Goal: Transaction & Acquisition: Purchase product/service

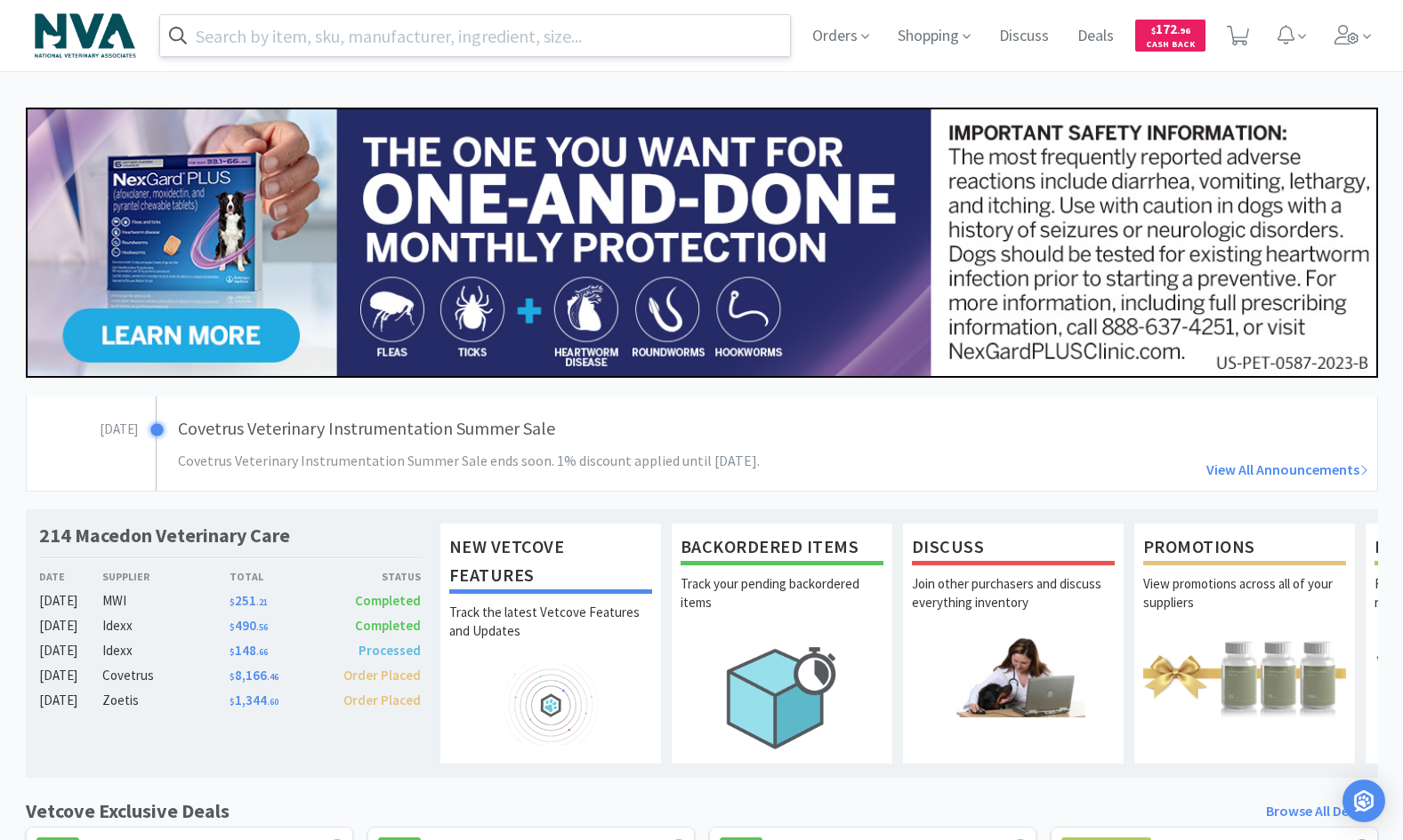
click at [576, 34] on input "text" at bounding box center [474, 36] width 630 height 41
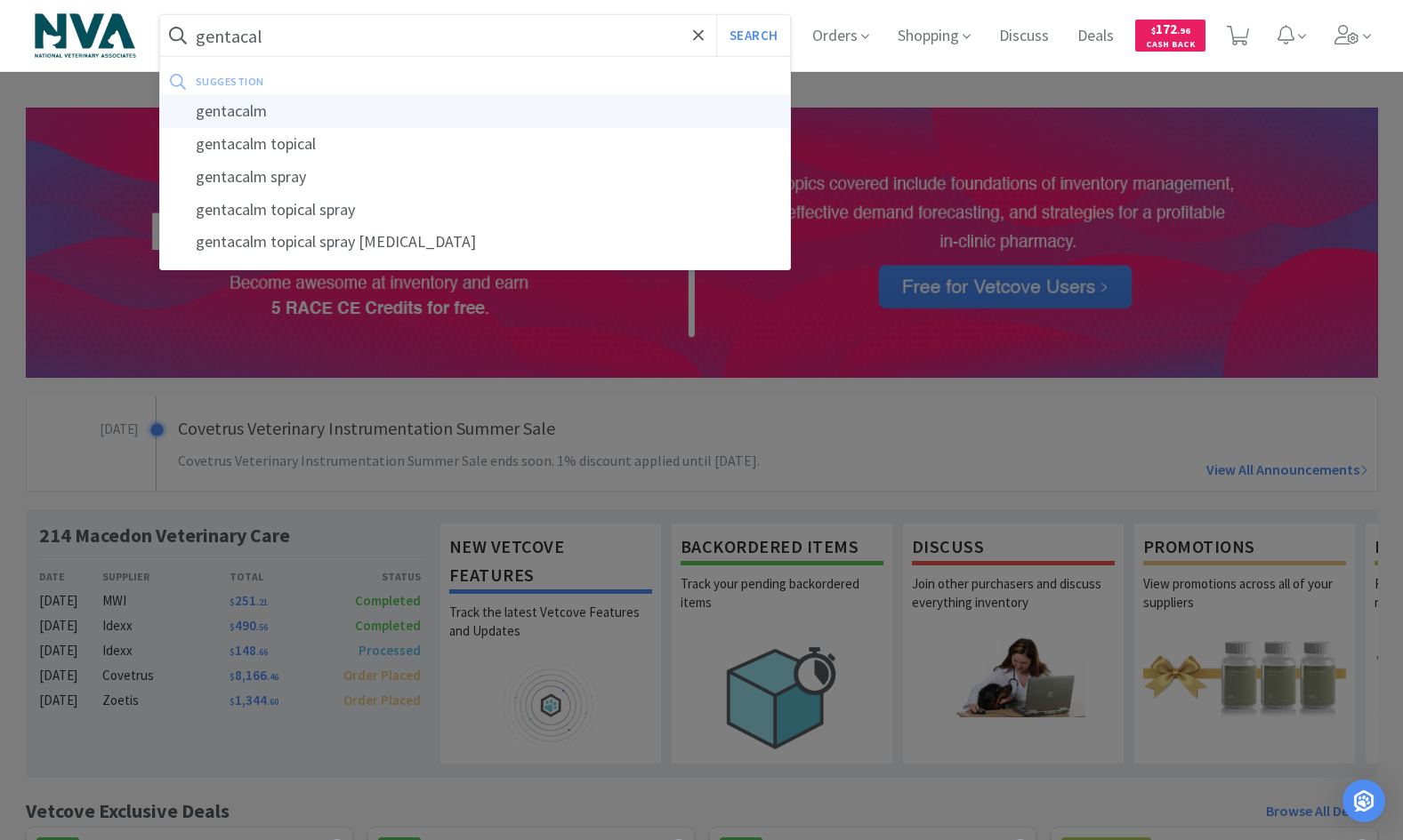
click at [260, 103] on div "gentacalm" at bounding box center [474, 112] width 630 height 33
type input "gentacalm"
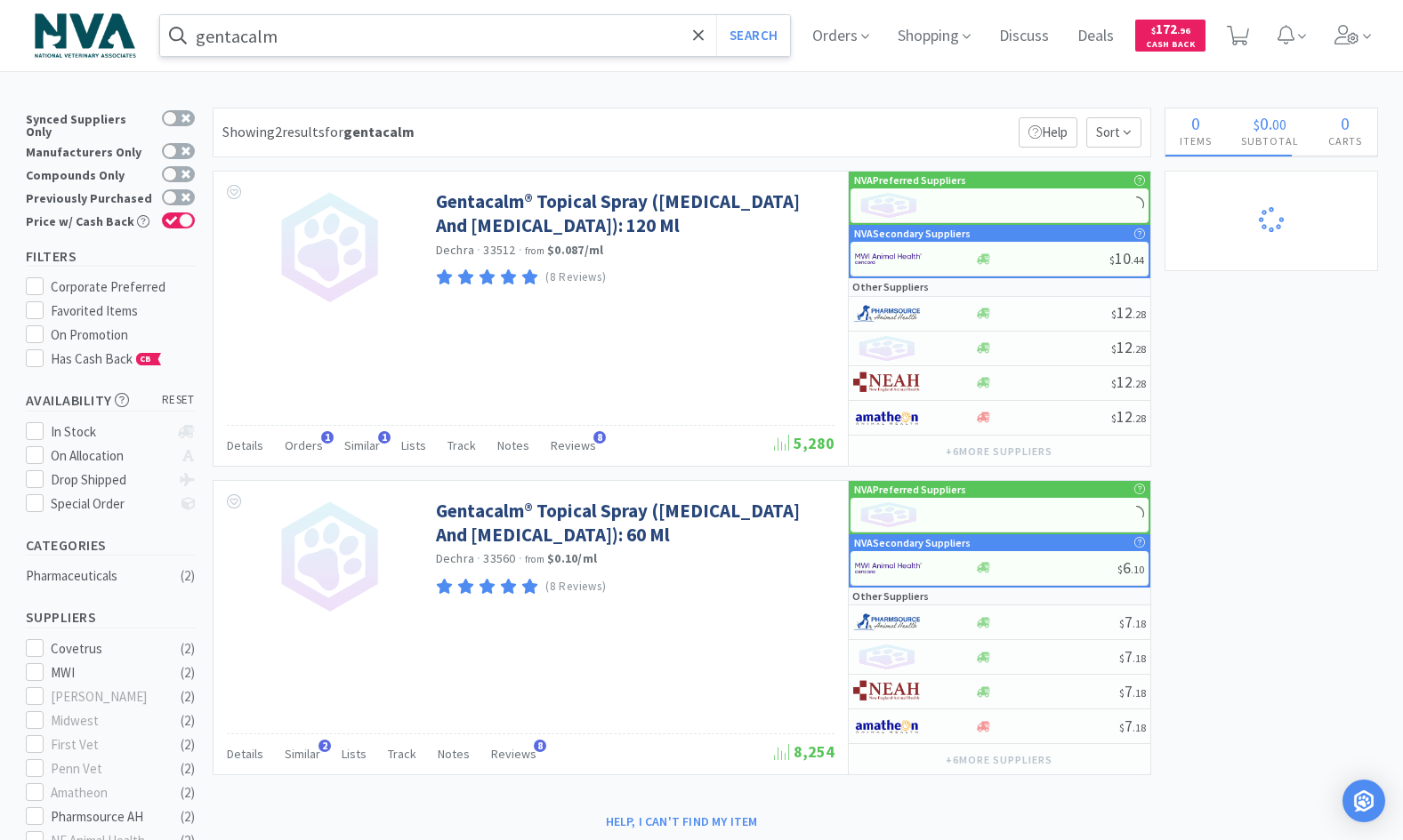
select select "6"
select select "2"
click at [452, 36] on input "gentacalm" at bounding box center [474, 36] width 630 height 41
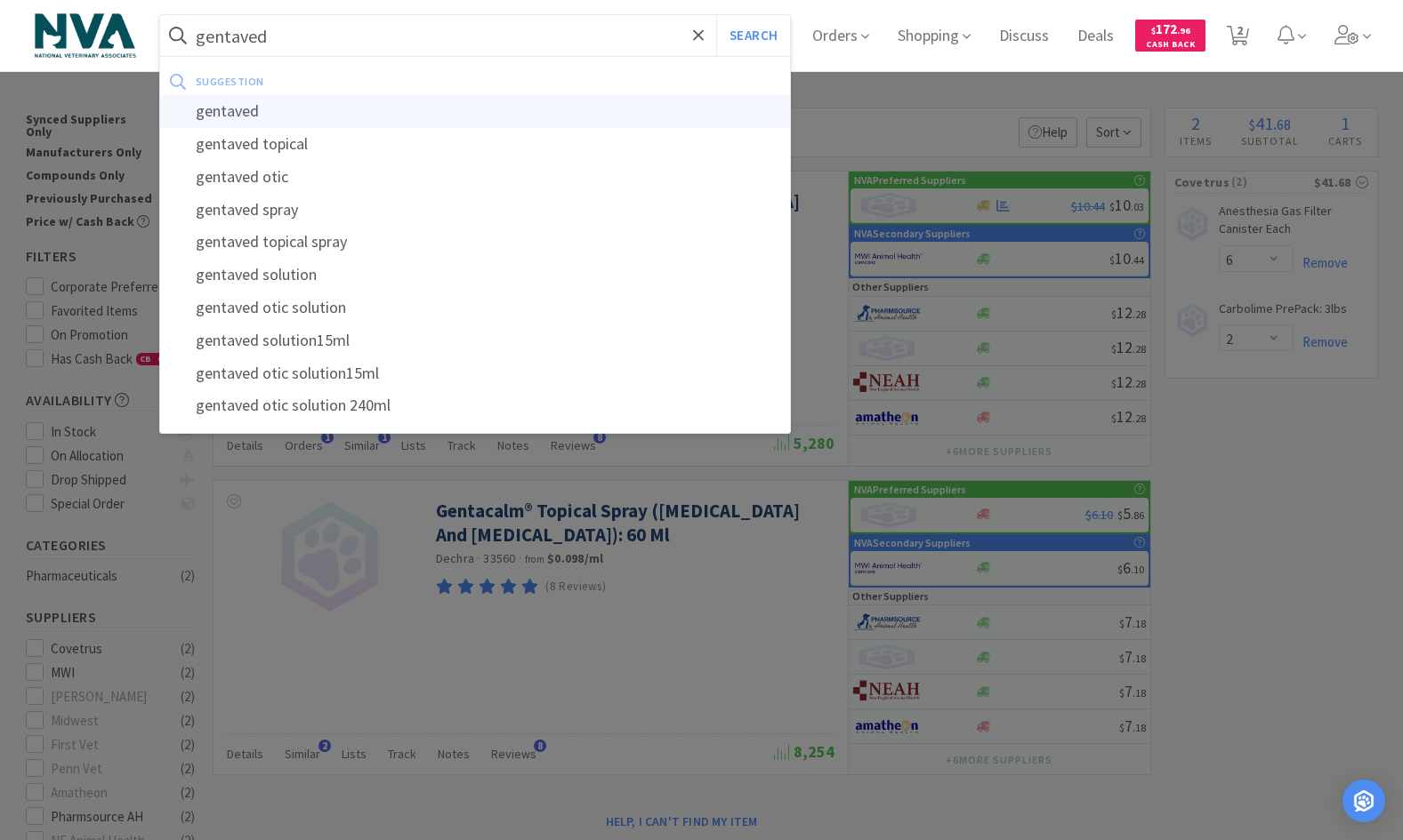
type input "gentaved"
click at [234, 111] on div "gentaved" at bounding box center [474, 112] width 630 height 33
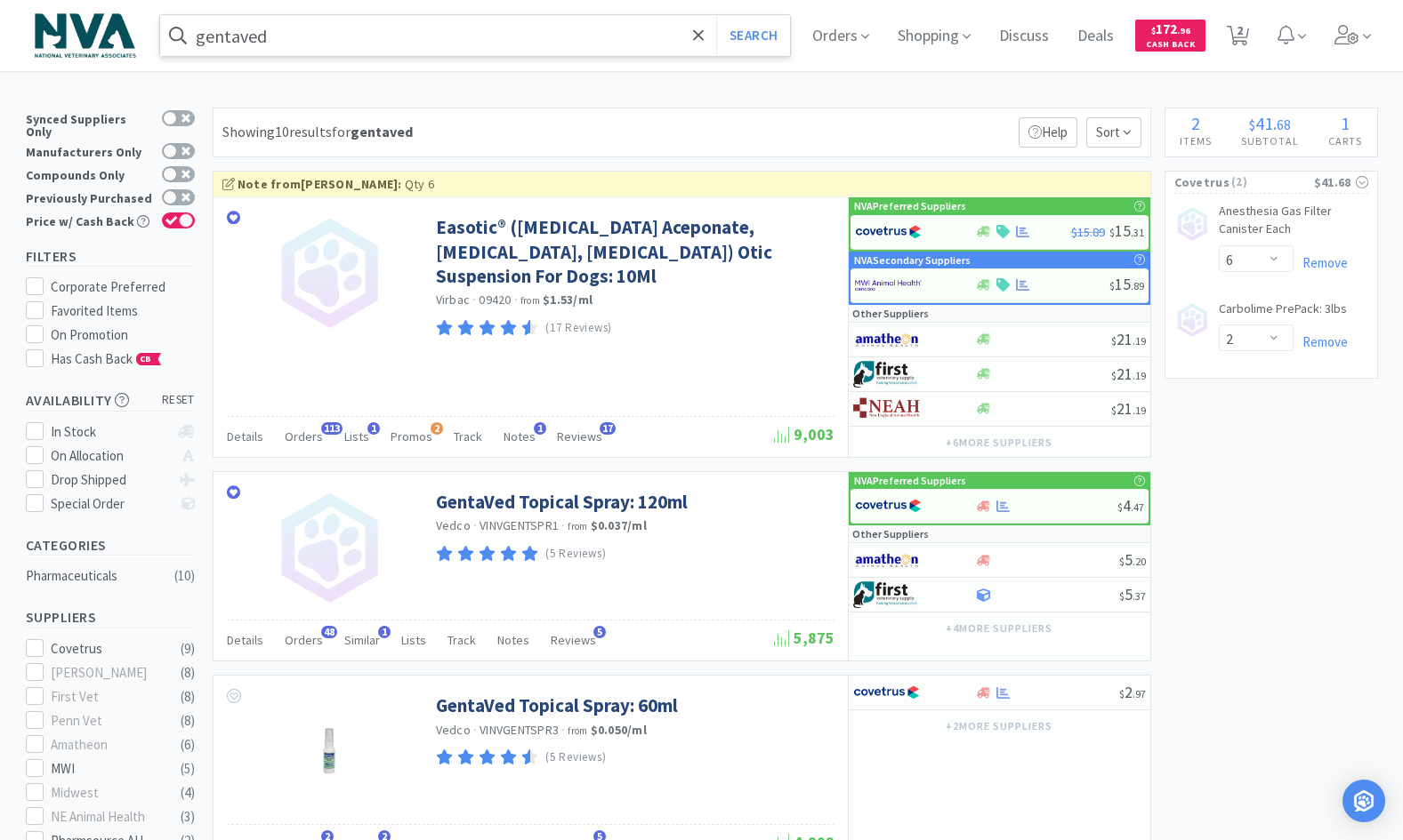
click at [298, 31] on input "gentaved" at bounding box center [474, 36] width 630 height 41
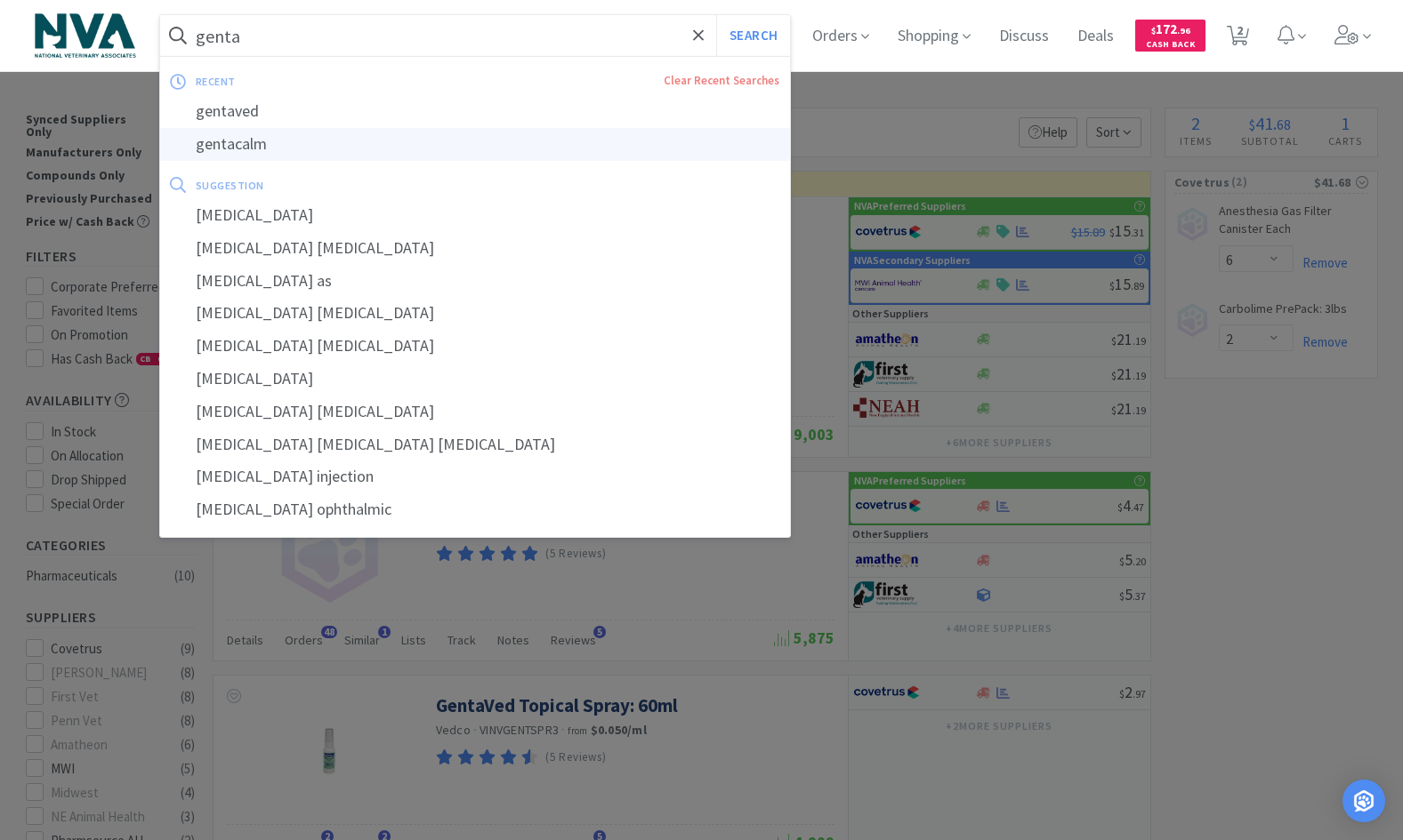
click at [243, 145] on div "gentacalm" at bounding box center [474, 144] width 630 height 33
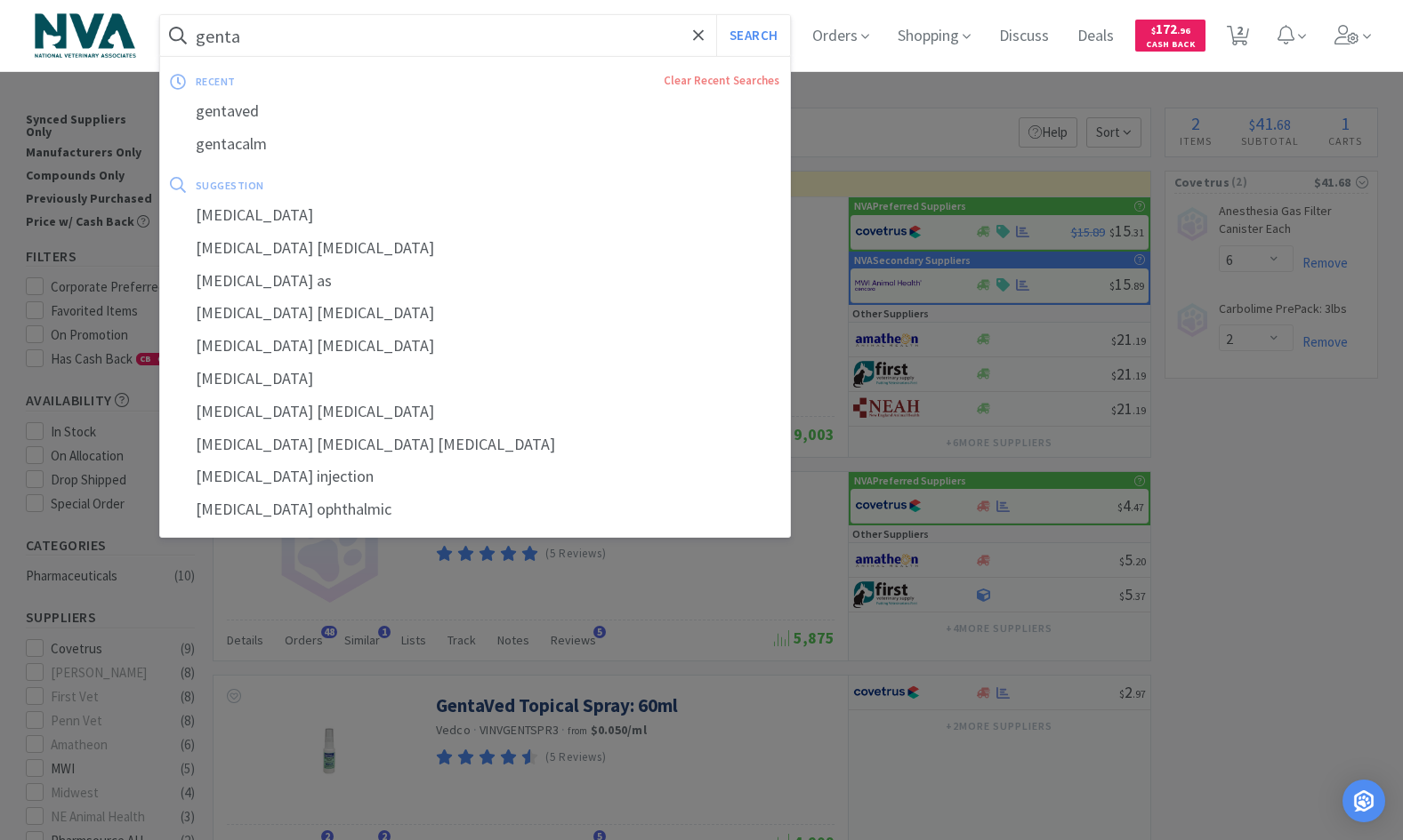
type input "gentacalm"
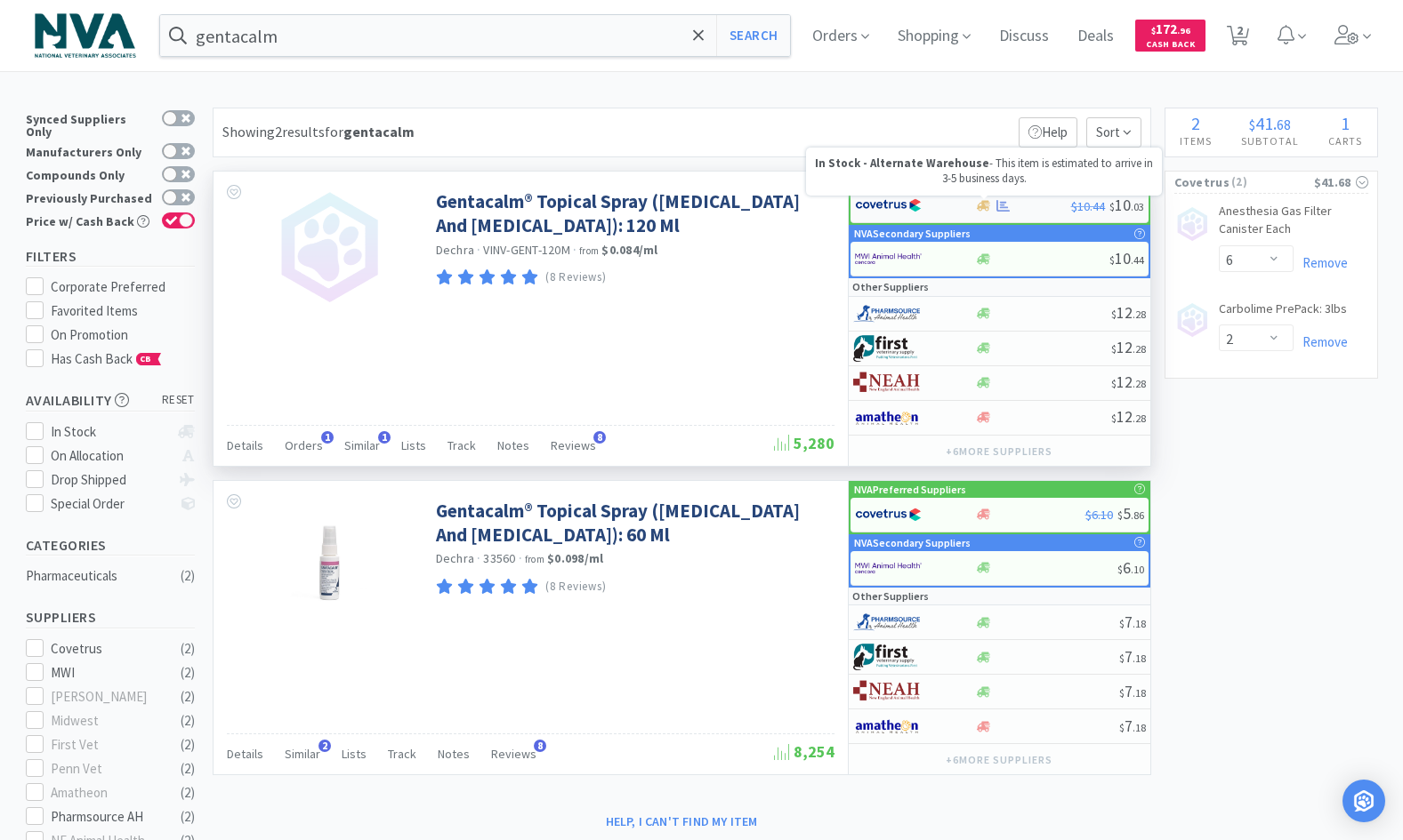
click at [979, 209] on icon at bounding box center [983, 205] width 13 height 11
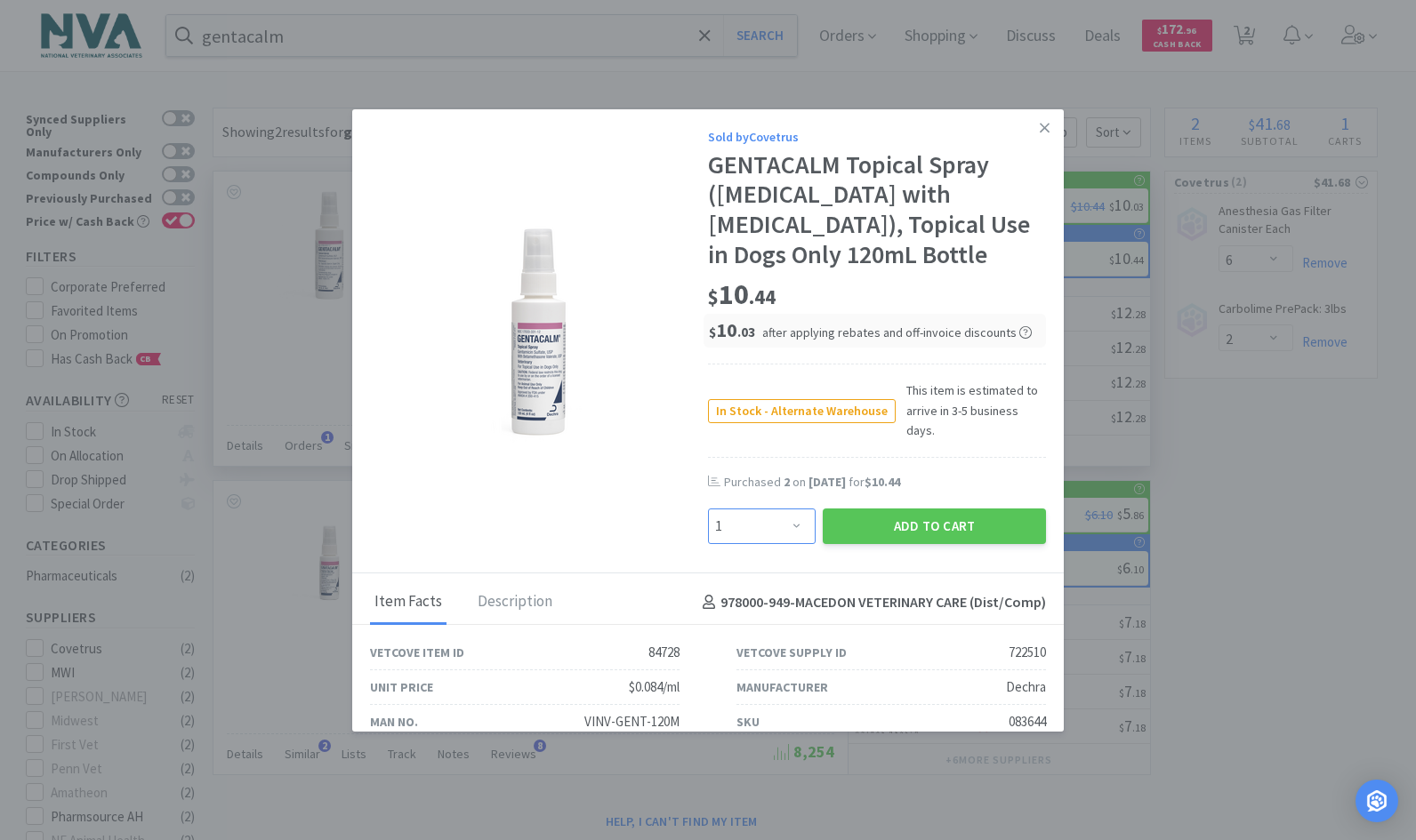
click at [790, 532] on select "Enter Quantity 1 2 3 4 5 6 7 8 9 10 11 12 13 14 15 16 17 18 19 20 Enter Quantity" at bounding box center [762, 526] width 108 height 36
select select "4"
click at [708, 519] on select "Enter Quantity 1 2 3 4 5 6 7 8 9 10 11 12 13 14 15 16 17 18 19 20 Enter Quantity" at bounding box center [762, 526] width 108 height 36
click at [914, 537] on button "Add to Cart" at bounding box center [935, 526] width 223 height 36
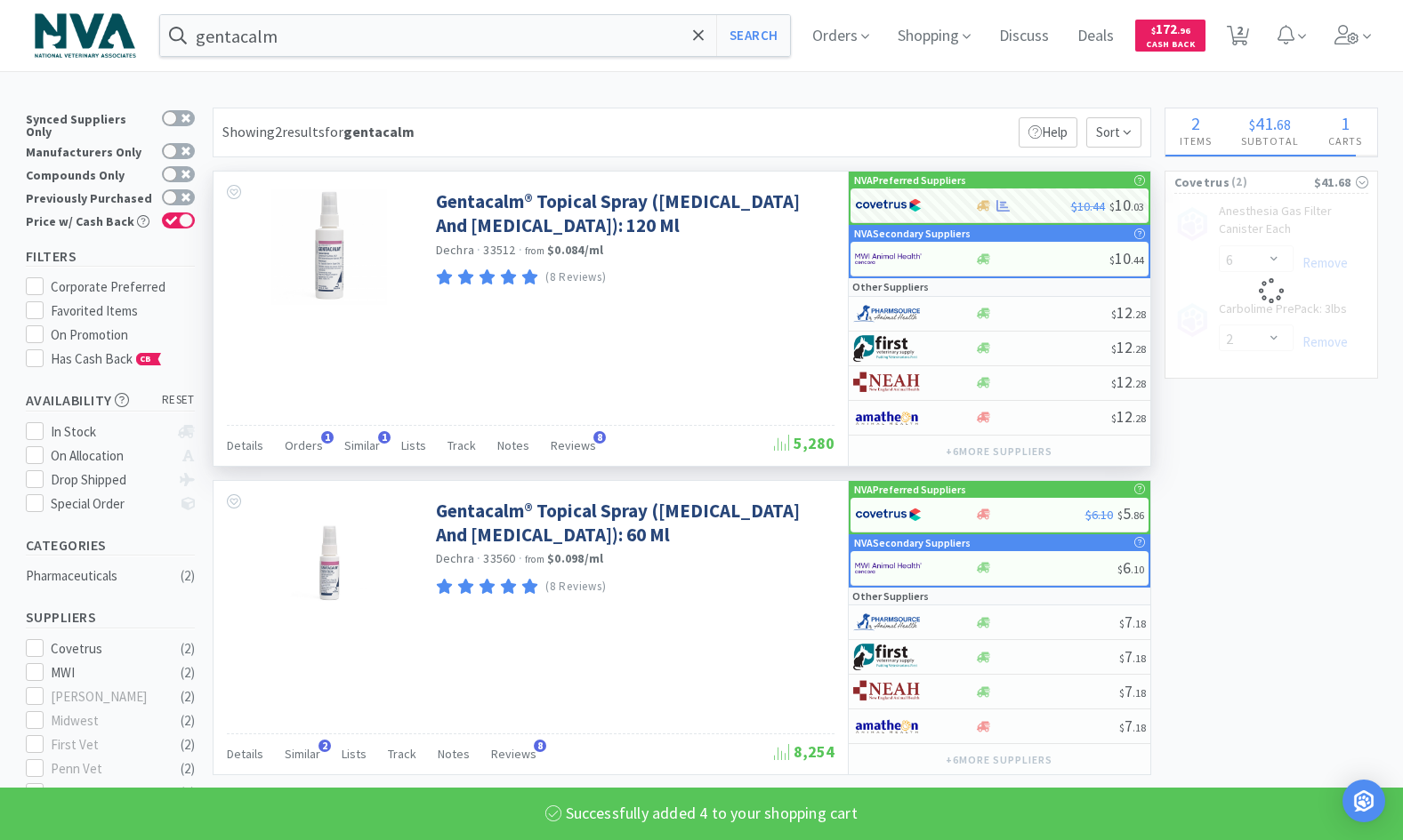
select select "4"
